Goal: Navigation & Orientation: Find specific page/section

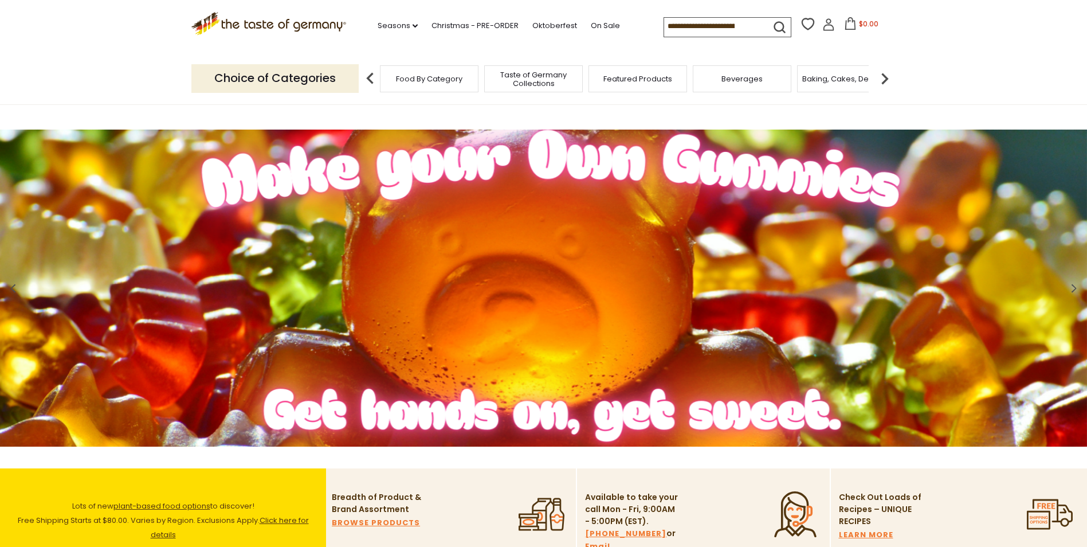
click at [348, 87] on p "Choice of Categories" at bounding box center [274, 78] width 167 height 28
click at [428, 75] on span "Food By Category" at bounding box center [429, 79] width 66 height 9
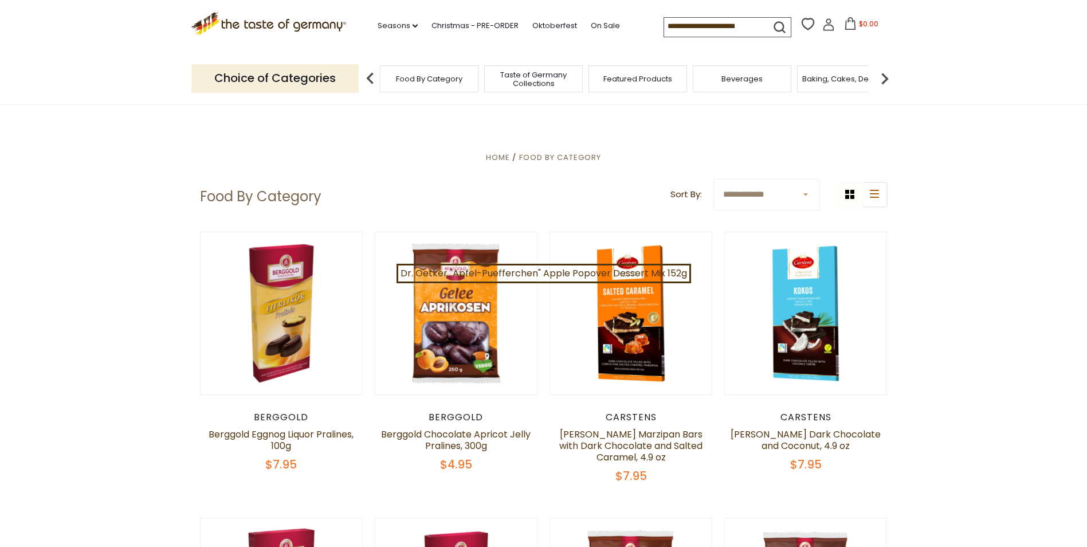
click at [880, 82] on img at bounding box center [884, 78] width 23 height 23
click at [886, 79] on img at bounding box center [884, 78] width 23 height 23
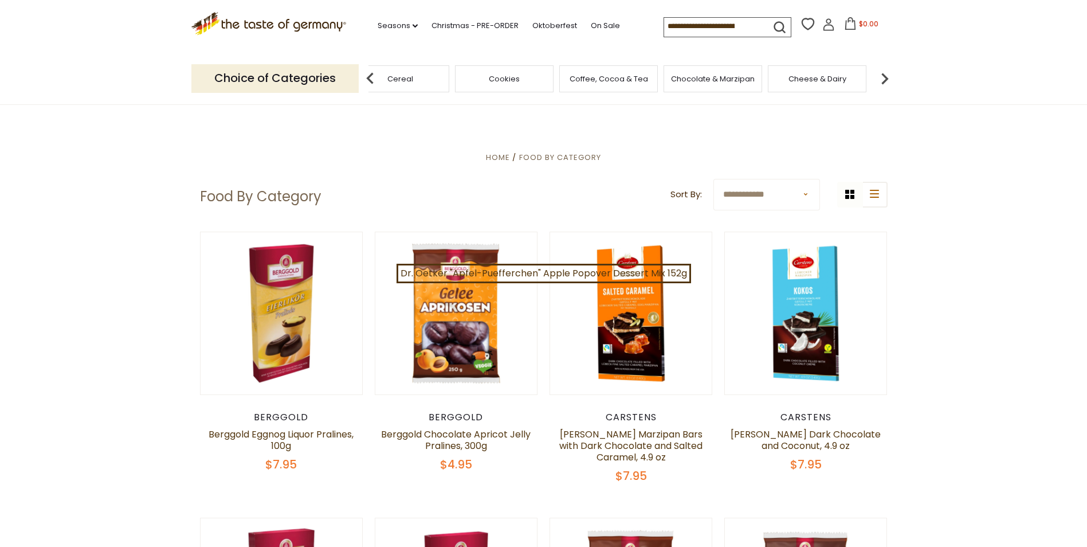
click at [886, 79] on img at bounding box center [884, 78] width 23 height 23
click at [510, 75] on span "Cheese & Dairy" at bounding box center [514, 79] width 58 height 9
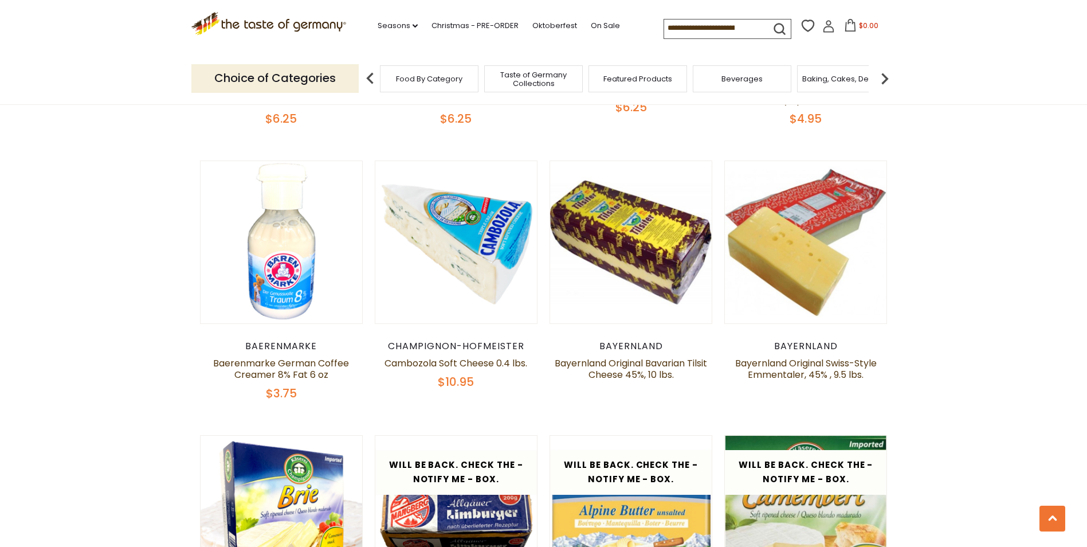
scroll to position [917, 0]
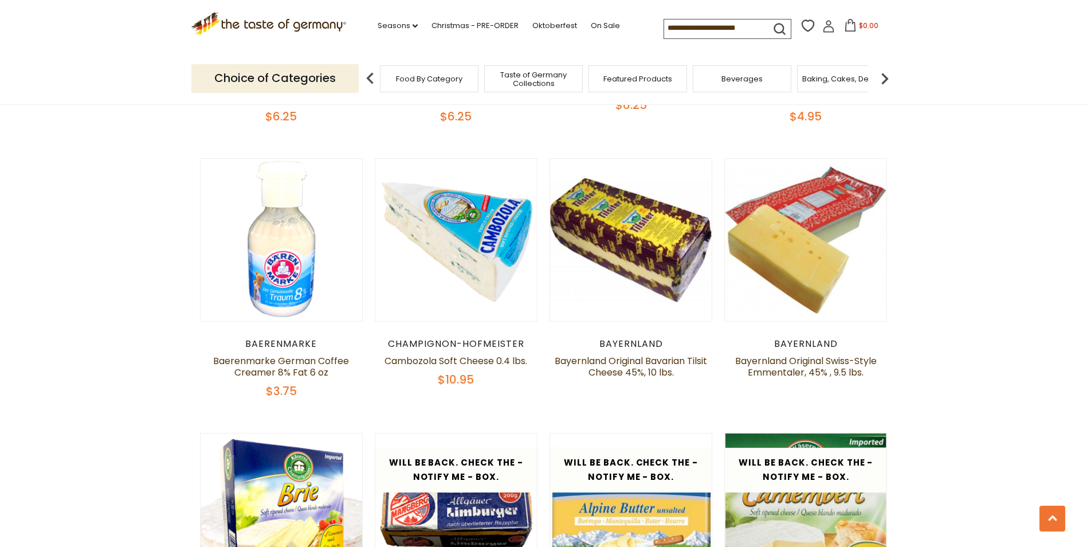
drag, startPoint x: 937, startPoint y: 389, endPoint x: 970, endPoint y: 484, distance: 100.8
click at [970, 484] on section "**********" at bounding box center [543, 249] width 1087 height 1580
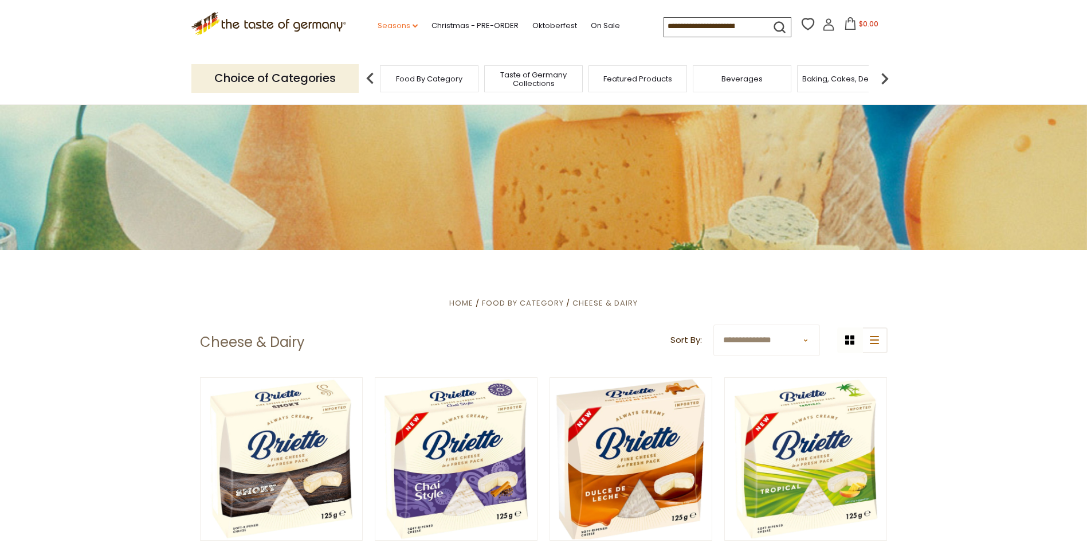
scroll to position [0, 0]
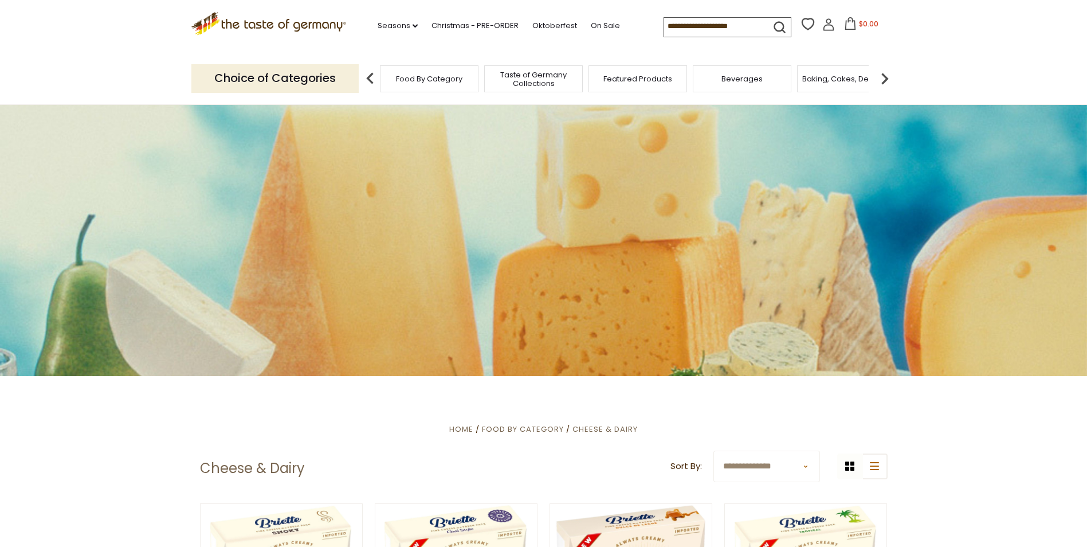
click at [284, 24] on icon ".st0{fill:#EDD300;} .st1{fill:#D33E21;}" at bounding box center [268, 23] width 155 height 23
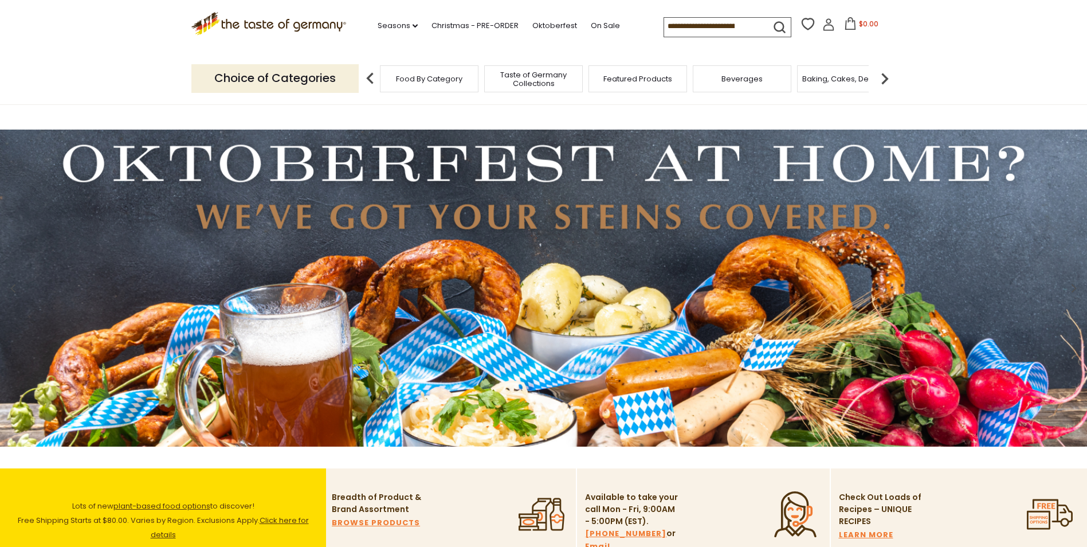
click at [371, 80] on img at bounding box center [370, 78] width 23 height 23
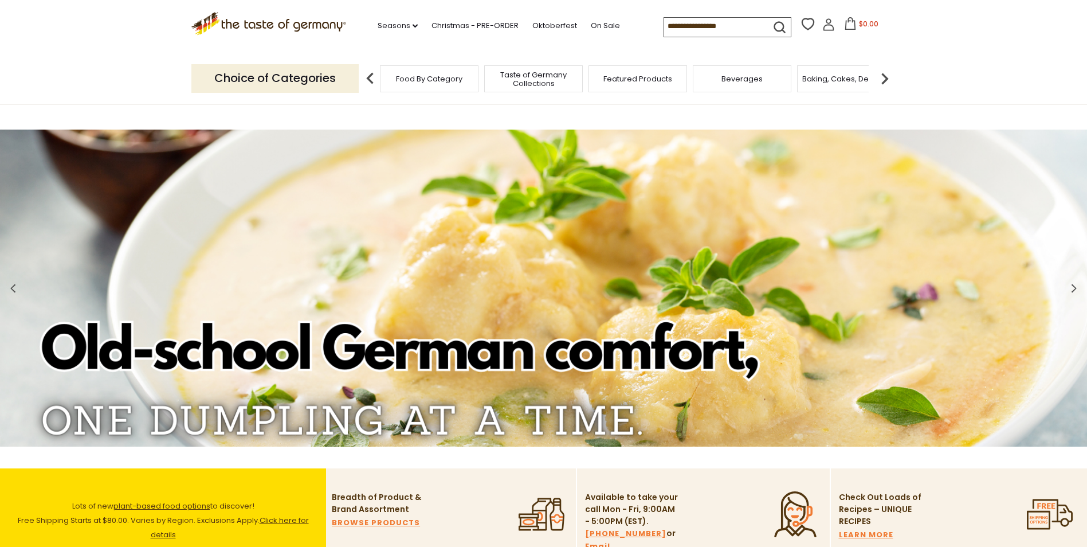
click at [886, 80] on img at bounding box center [884, 78] width 23 height 23
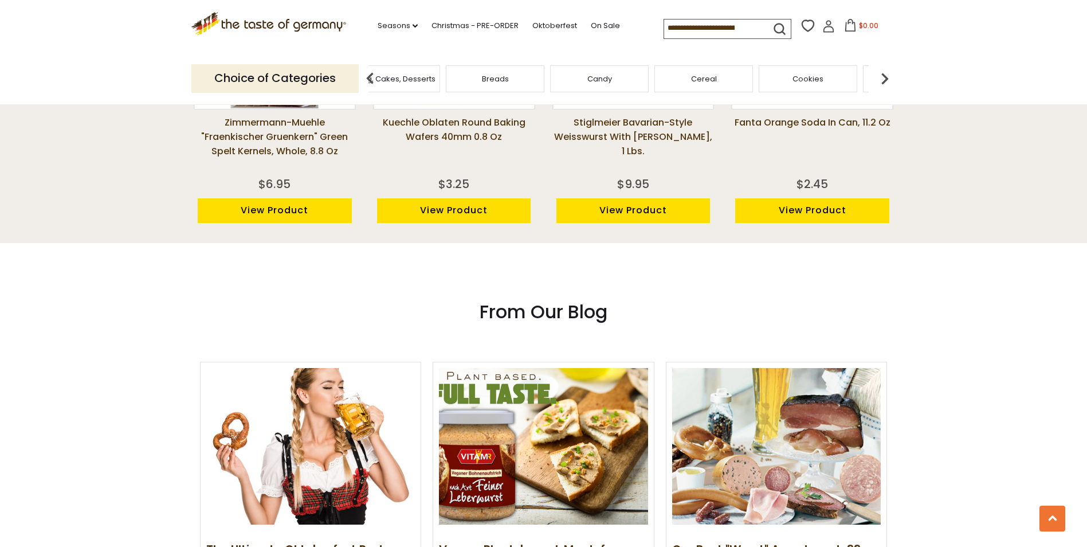
scroll to position [1318, 0]
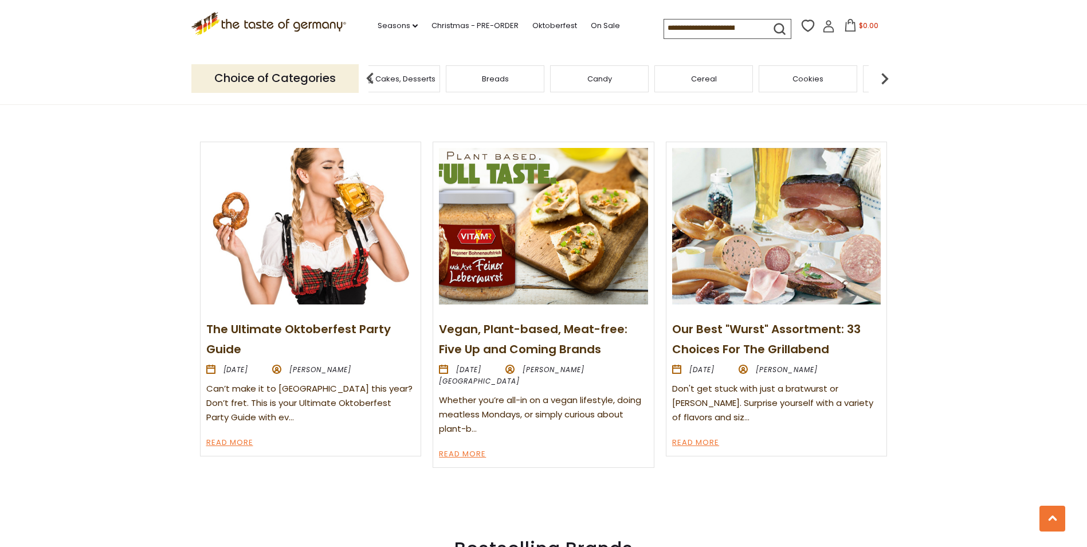
click at [886, 77] on img at bounding box center [884, 78] width 23 height 23
click at [884, 77] on img at bounding box center [884, 78] width 23 height 23
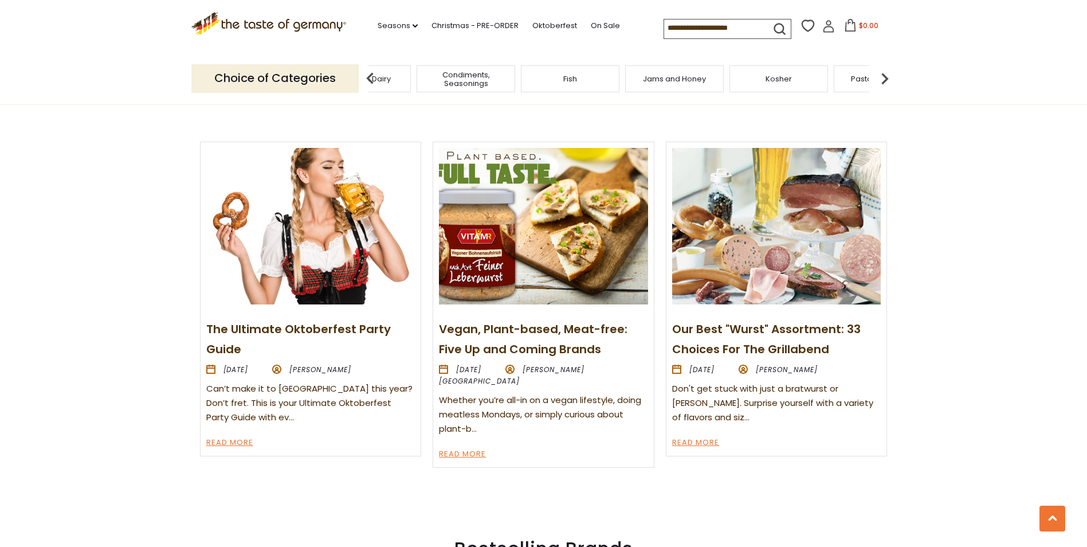
drag, startPoint x: 879, startPoint y: 79, endPoint x: 898, endPoint y: 75, distance: 19.9
click at [899, 75] on header "Free Shipping Starts at $80.00. Varies by Region. Exclusions Apply. Click here …" at bounding box center [543, 52] width 1087 height 105
click at [887, 84] on img at bounding box center [884, 78] width 23 height 23
click at [889, 84] on img at bounding box center [884, 78] width 23 height 23
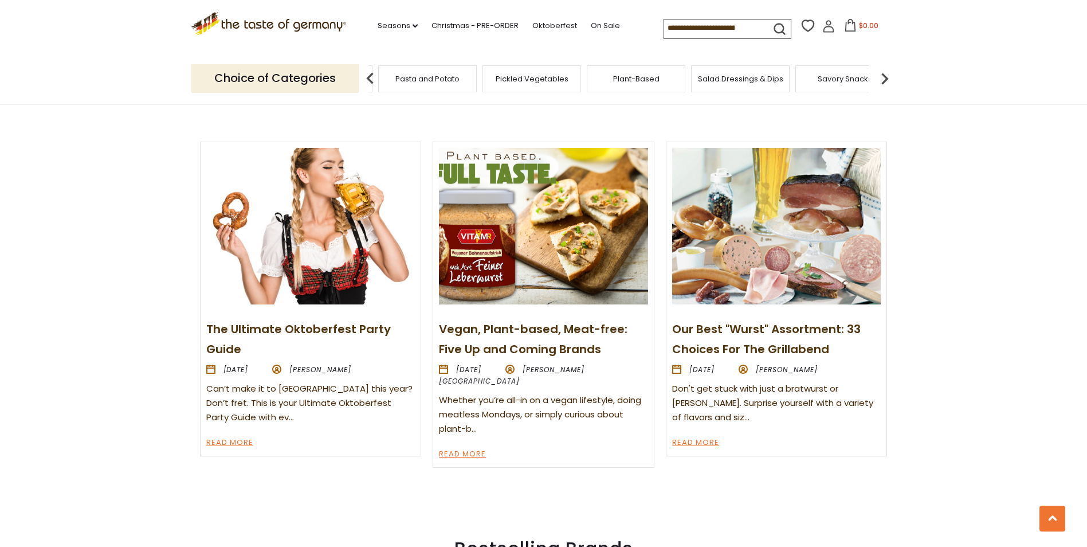
click at [889, 84] on img at bounding box center [884, 78] width 23 height 23
click at [889, 83] on img at bounding box center [884, 78] width 23 height 23
click at [524, 85] on div "Sausages" at bounding box center [502, 78] width 99 height 27
click at [497, 87] on div "Sausages" at bounding box center [502, 78] width 99 height 27
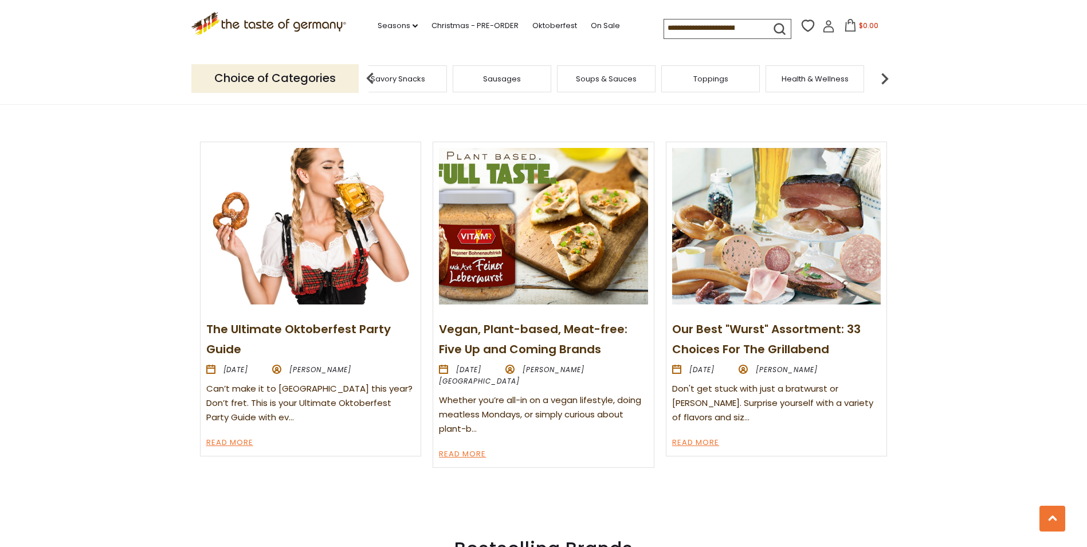
click at [499, 76] on span "Sausages" at bounding box center [502, 79] width 38 height 9
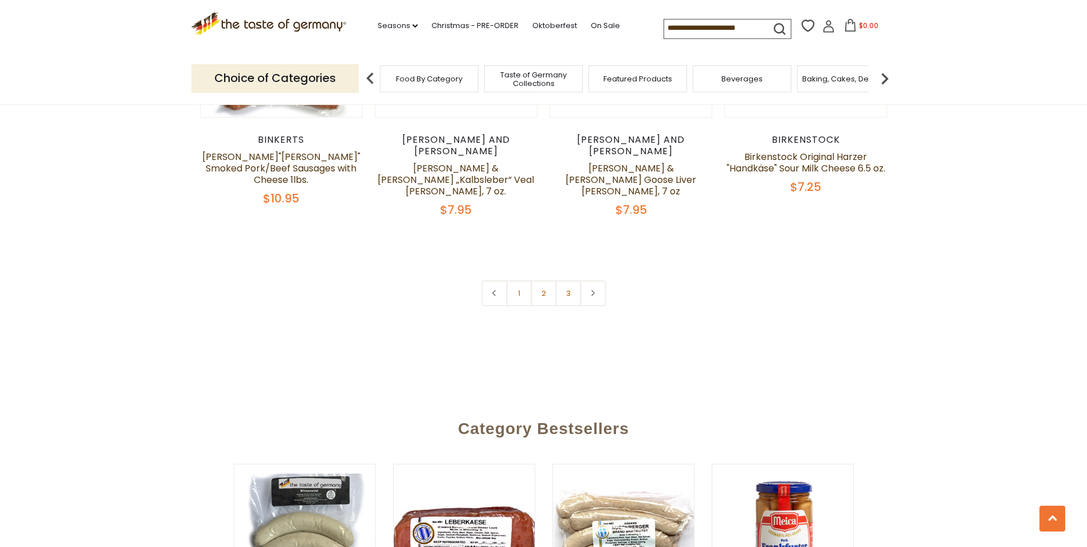
scroll to position [2980, 0]
